Goal: Information Seeking & Learning: Learn about a topic

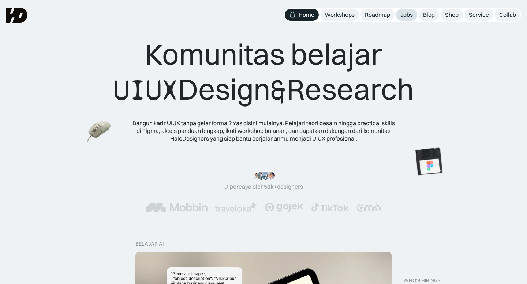
click at [404, 15] on div "Jobs" at bounding box center [406, 15] width 12 height 8
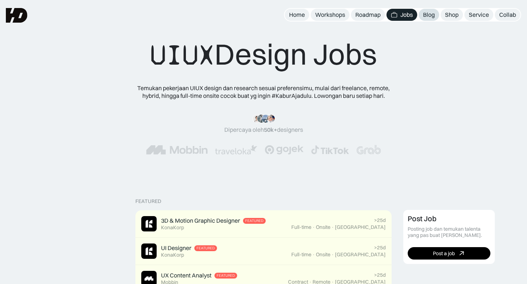
click at [432, 12] on div "Blog" at bounding box center [429, 15] width 12 height 8
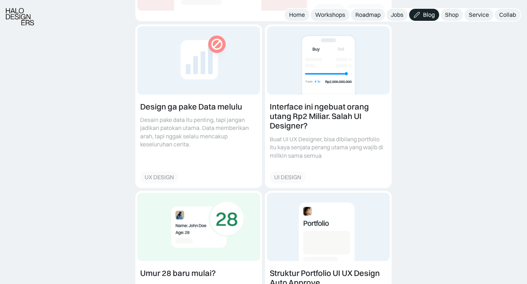
scroll to position [260, 0]
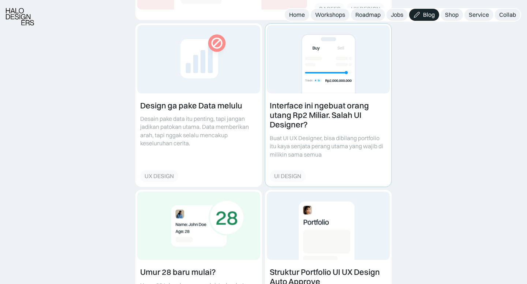
click at [308, 116] on link at bounding box center [328, 105] width 126 height 163
